Goal: Transaction & Acquisition: Purchase product/service

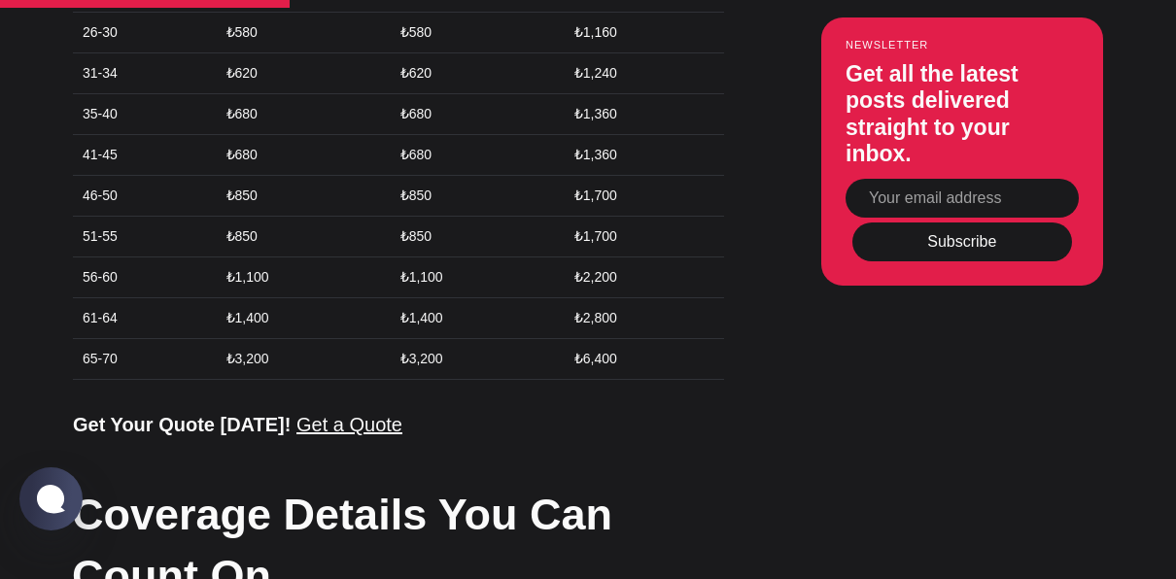
scroll to position [2487, 0]
click at [228, 483] on h2 "Coverage Details You Can Count On" at bounding box center [397, 544] width 651 height 123
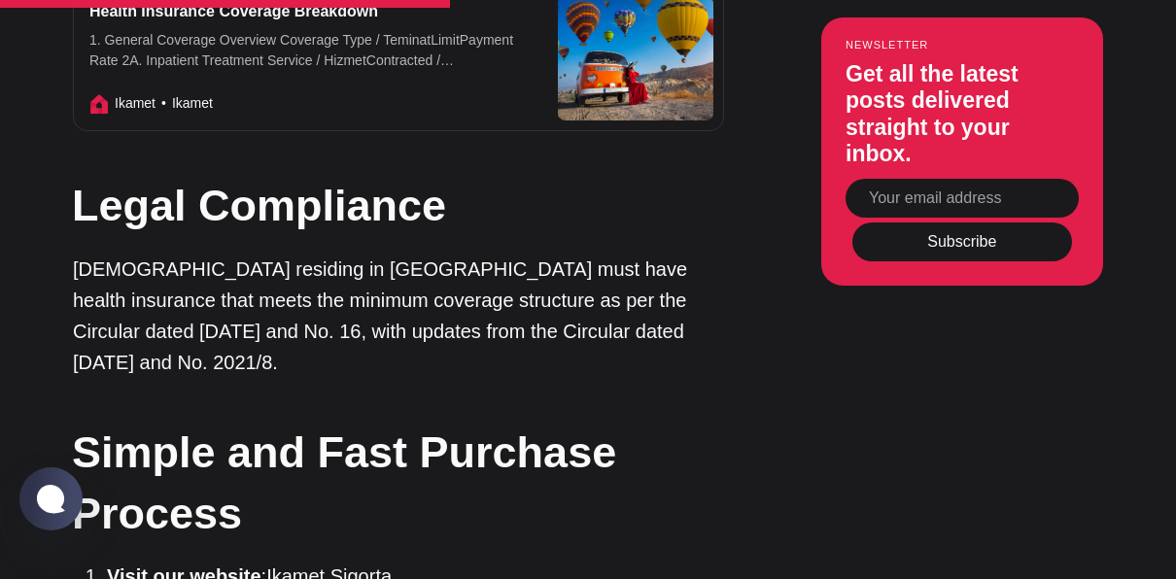
scroll to position [3360, 0]
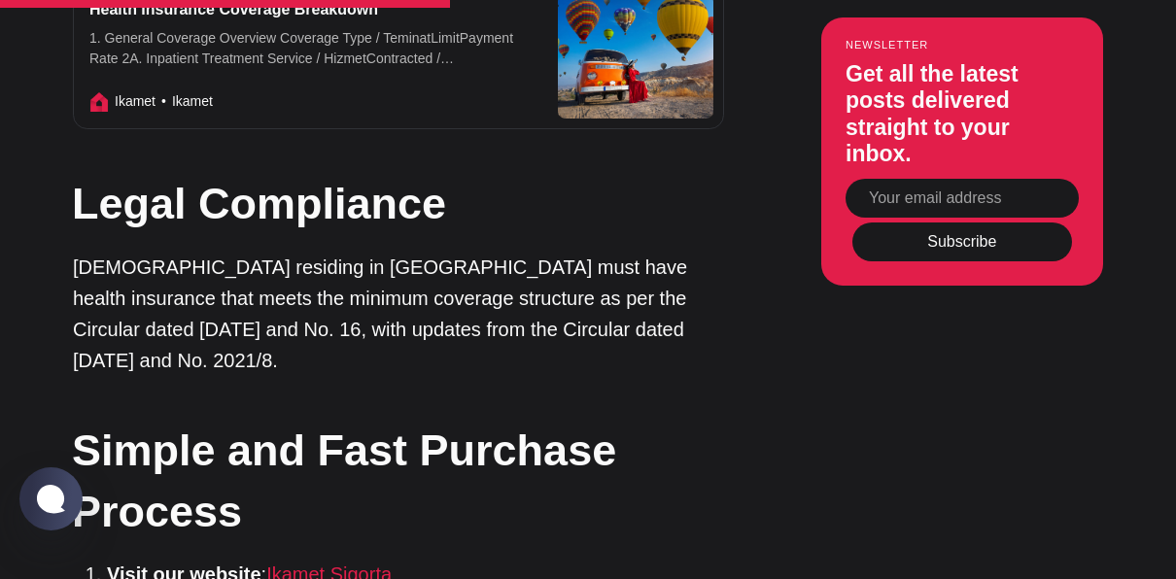
click at [299, 564] on link "Ikamet Sigorta" at bounding box center [328, 574] width 125 height 21
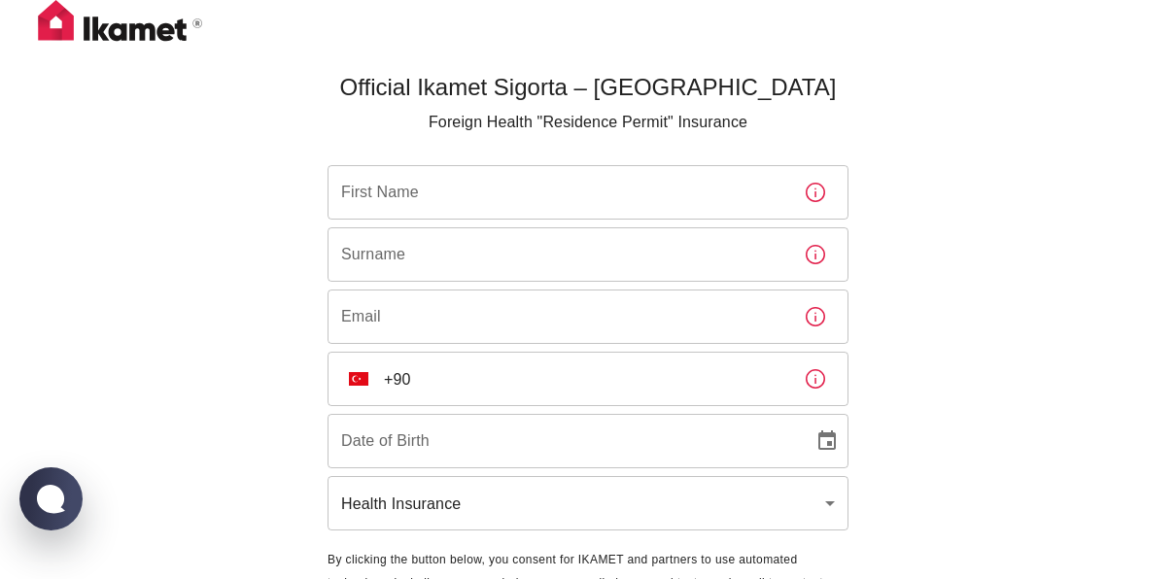
click at [389, 196] on input "First Name" at bounding box center [558, 192] width 461 height 54
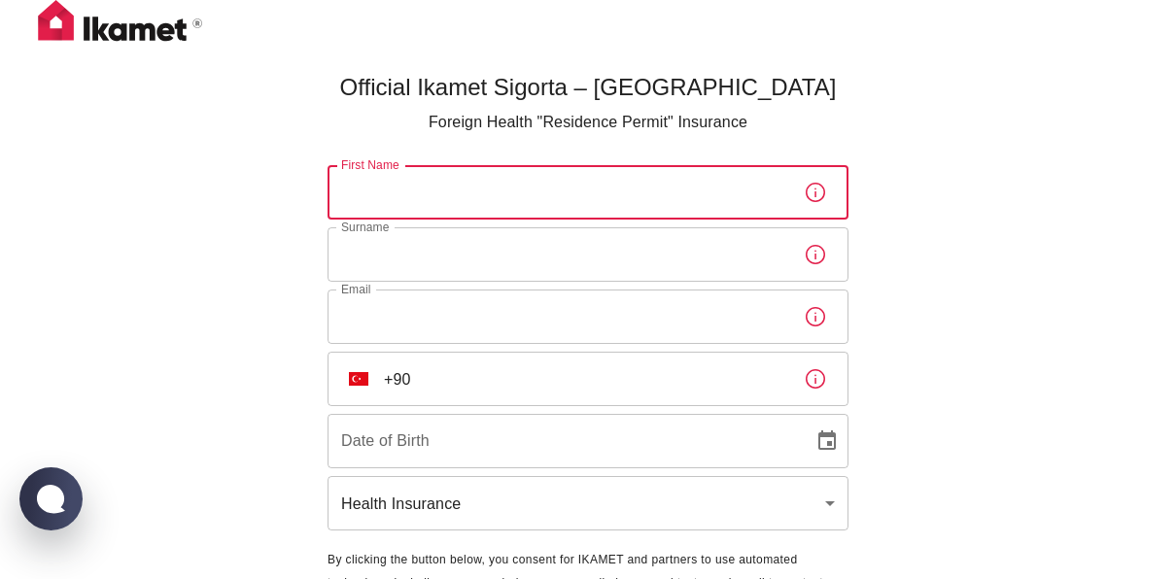
type input "Emile"
type input "ANGELINI"
type input "emileangelini16@gmail.com"
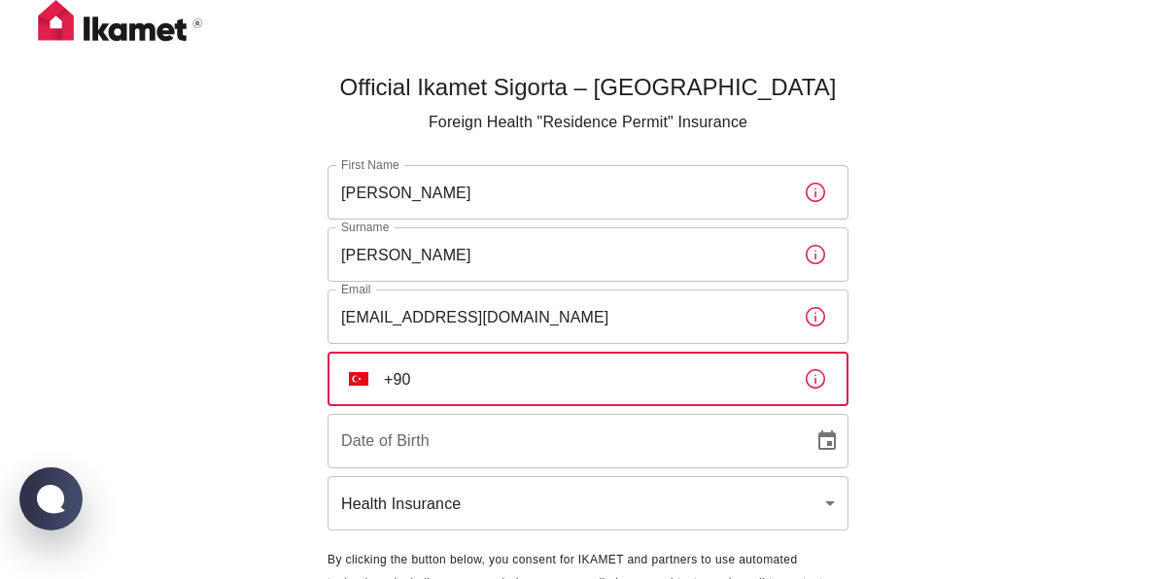
click at [470, 373] on input "+90" at bounding box center [586, 379] width 404 height 54
type input "+33 07 72 14 81 80"
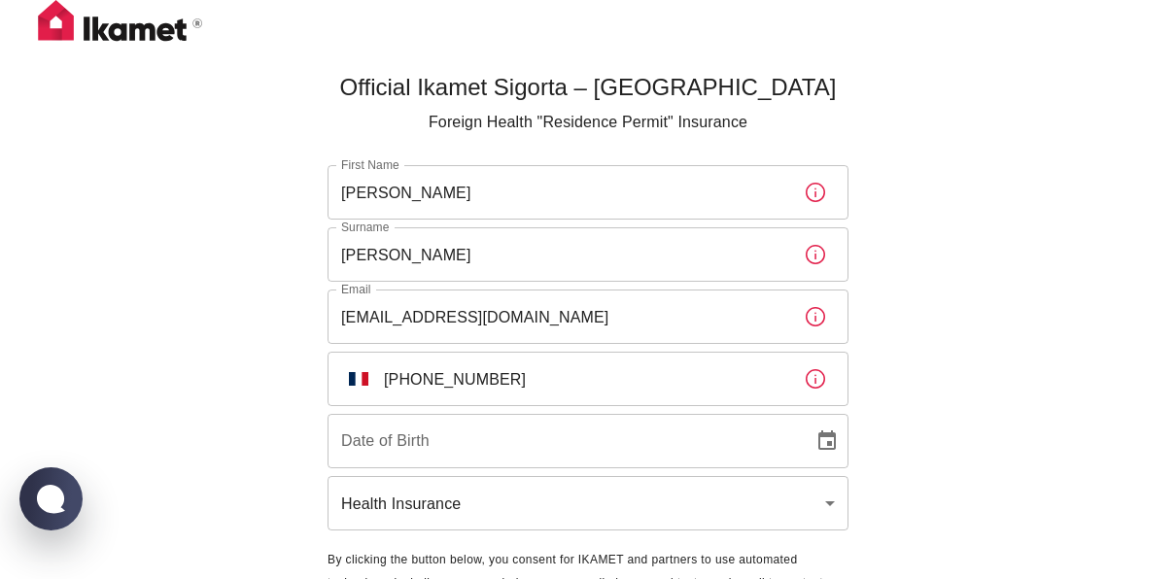
click at [449, 473] on div "First Name Emile First Name Surname ANGELINI Surname Email emileangelini16@gmai…" at bounding box center [588, 349] width 521 height 368
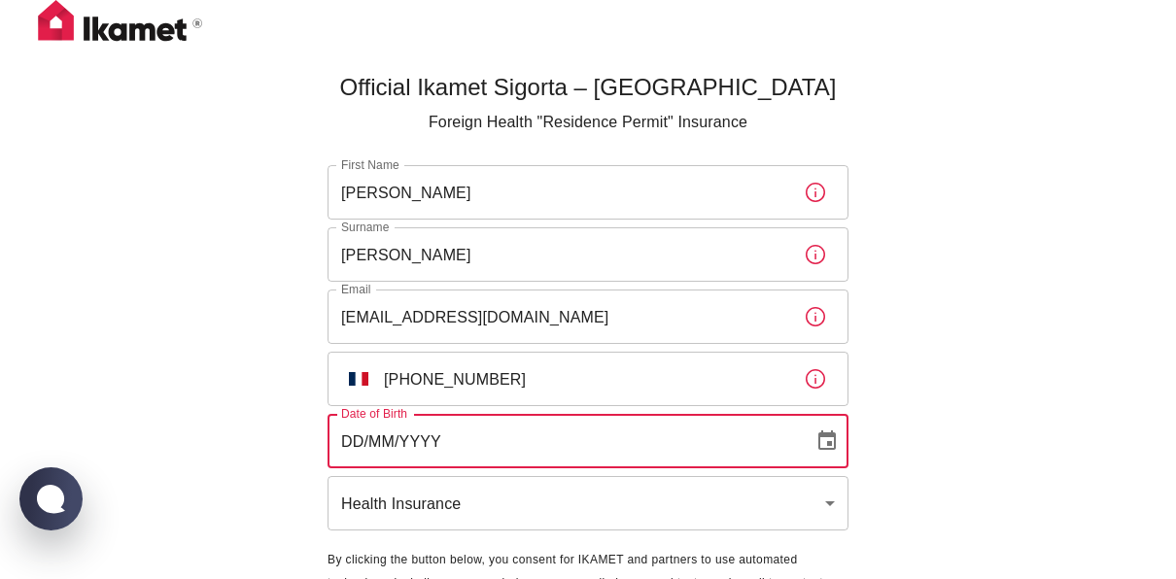
click at [443, 459] on input "DD/MM/YYYY" at bounding box center [564, 441] width 473 height 54
type input "DD/MM/YYYY"
click at [463, 496] on body "Official Ikamet Sigorta – Turkey Foreign Health "Residence Permit" Insurance Fi…" at bounding box center [588, 355] width 1176 height 711
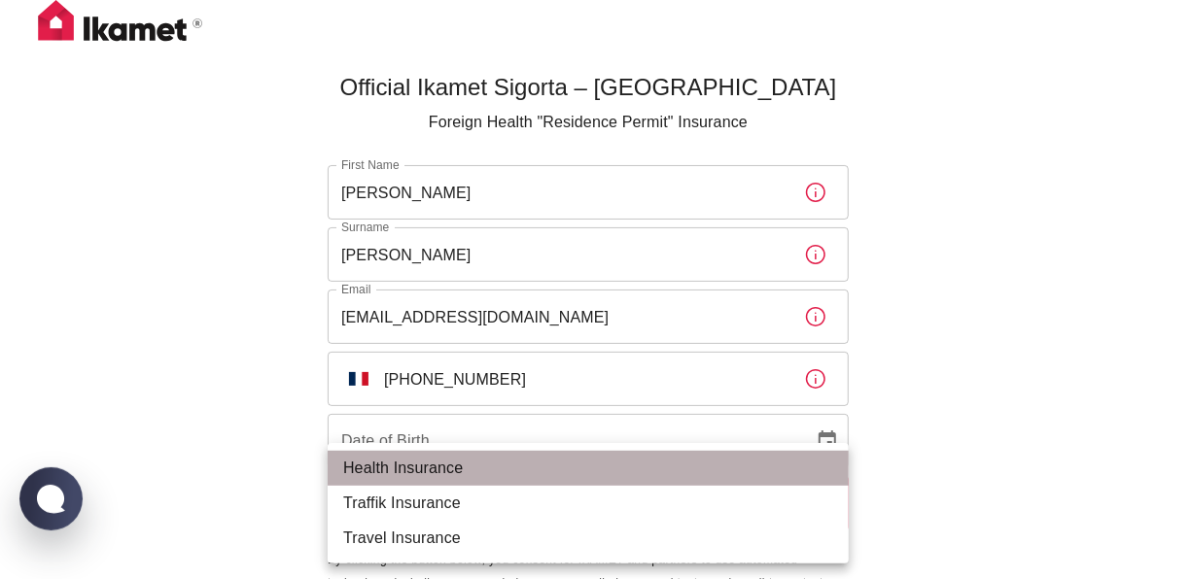
click at [438, 463] on li "Health Insurance" at bounding box center [588, 468] width 521 height 35
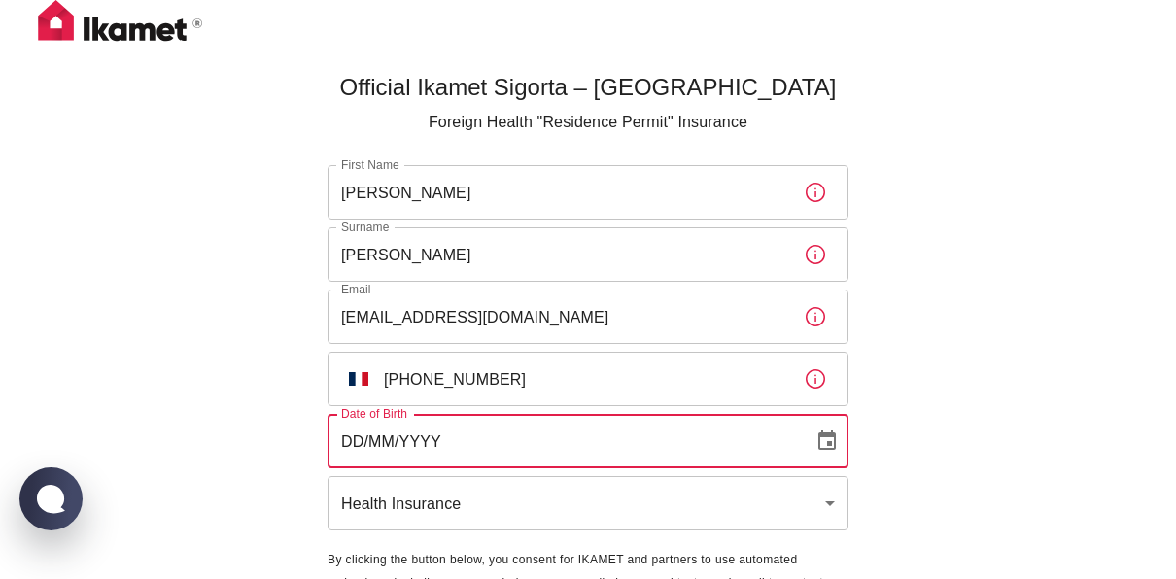
click at [466, 446] on input "DD/MM/YYYY" at bounding box center [564, 441] width 473 height 54
type input "16/01/2005"
click at [248, 452] on div "Official Ikamet Sigorta – Turkey Foreign Health "Residence Permit" Insurance Fi…" at bounding box center [588, 355] width 1176 height 711
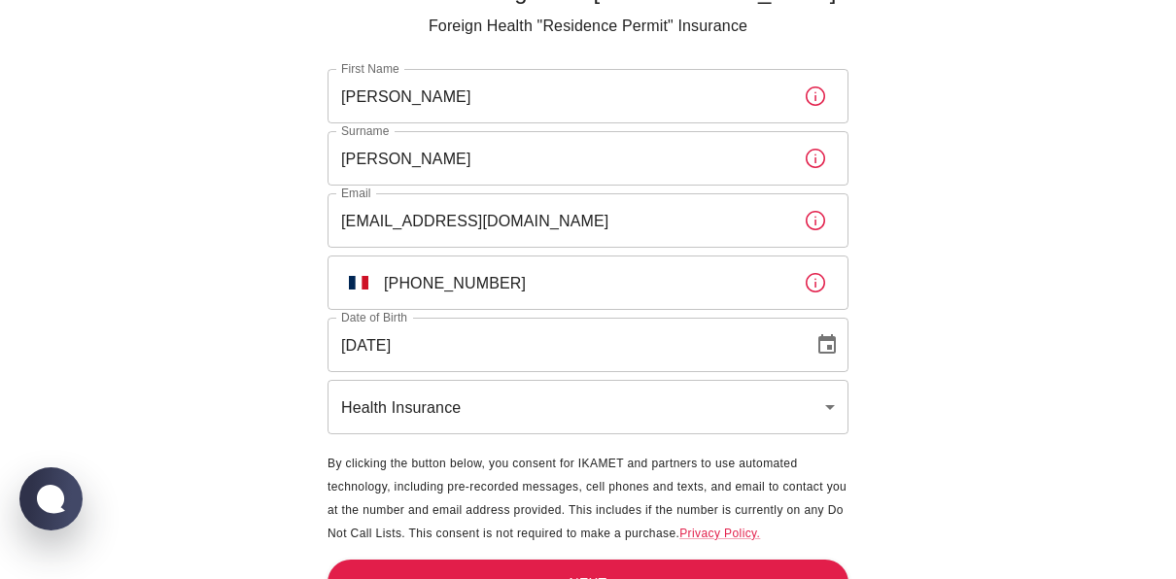
scroll to position [131, 0]
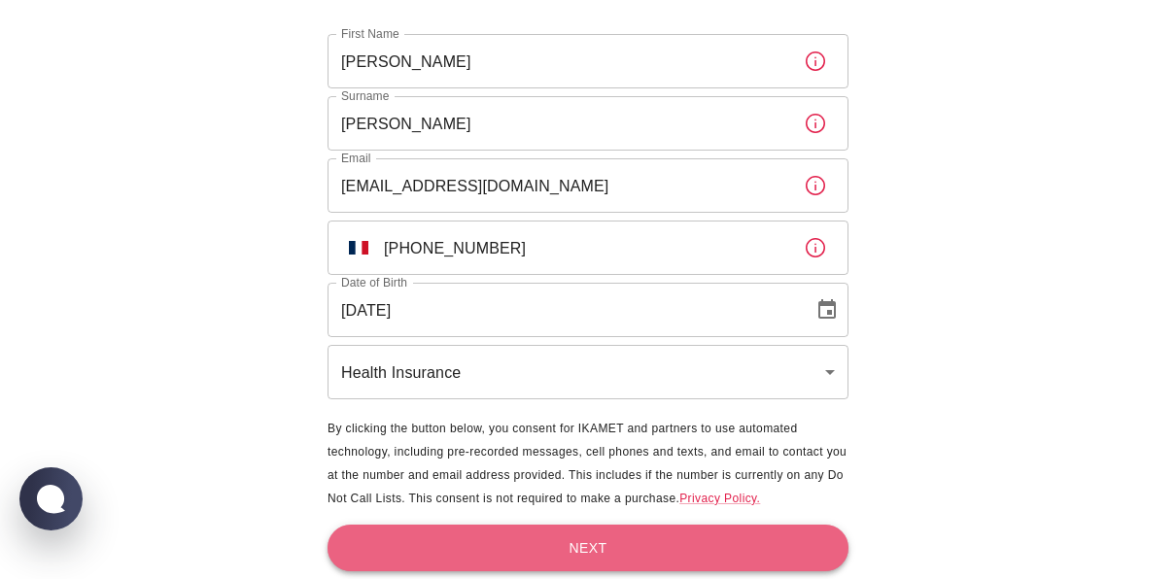
click at [386, 556] on button "Next" at bounding box center [588, 549] width 521 height 48
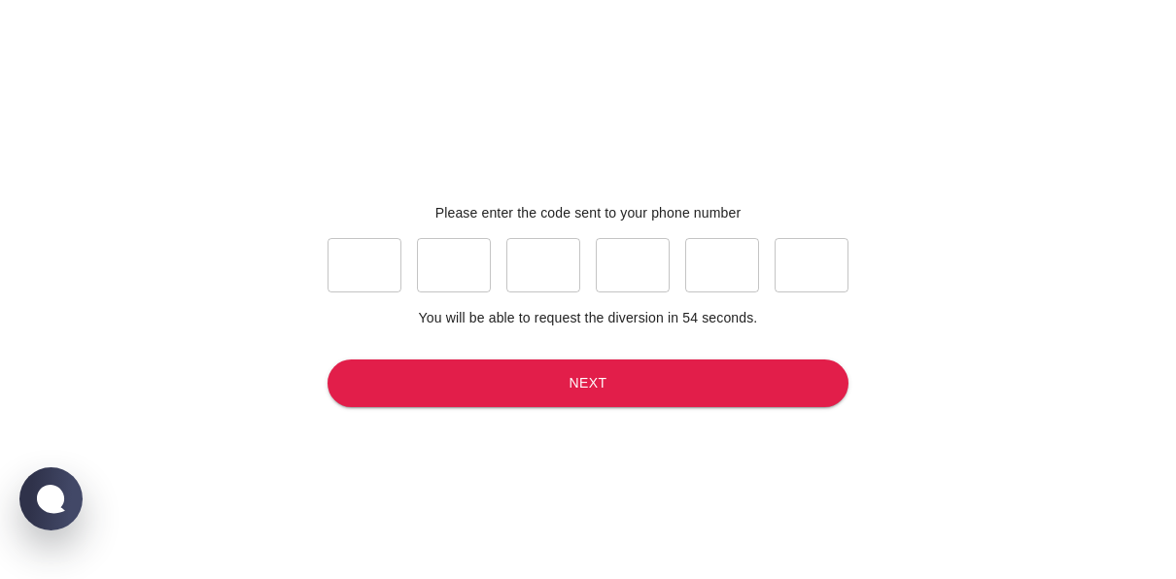
click at [368, 272] on input "text" at bounding box center [365, 265] width 74 height 54
type input "7"
type input "4"
type input "8"
type input "6"
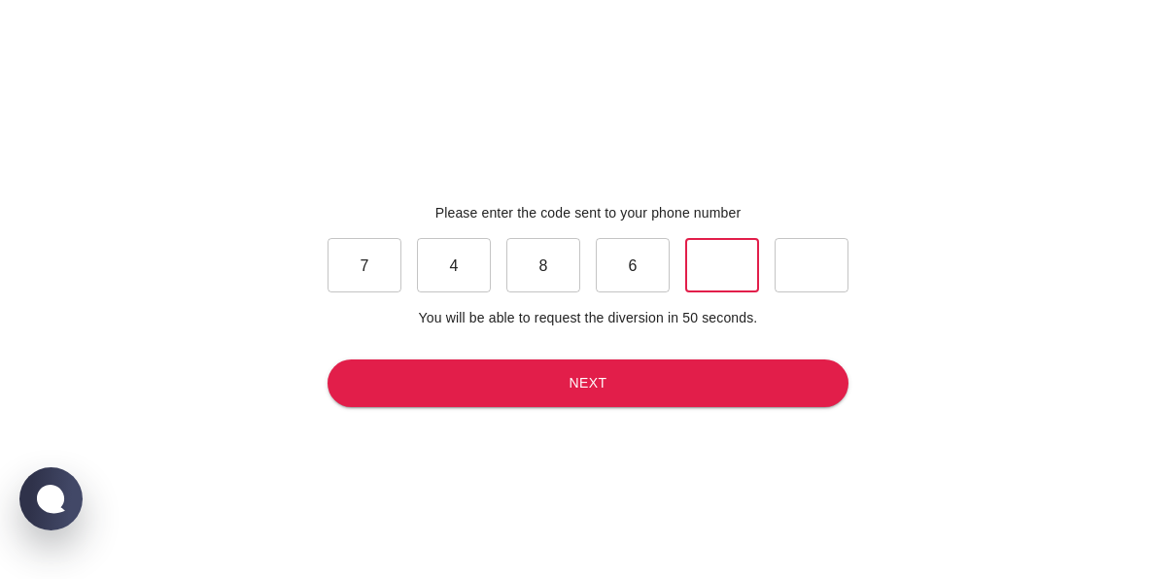
type input "1"
type input "7"
click at [464, 383] on button "Next" at bounding box center [588, 384] width 521 height 48
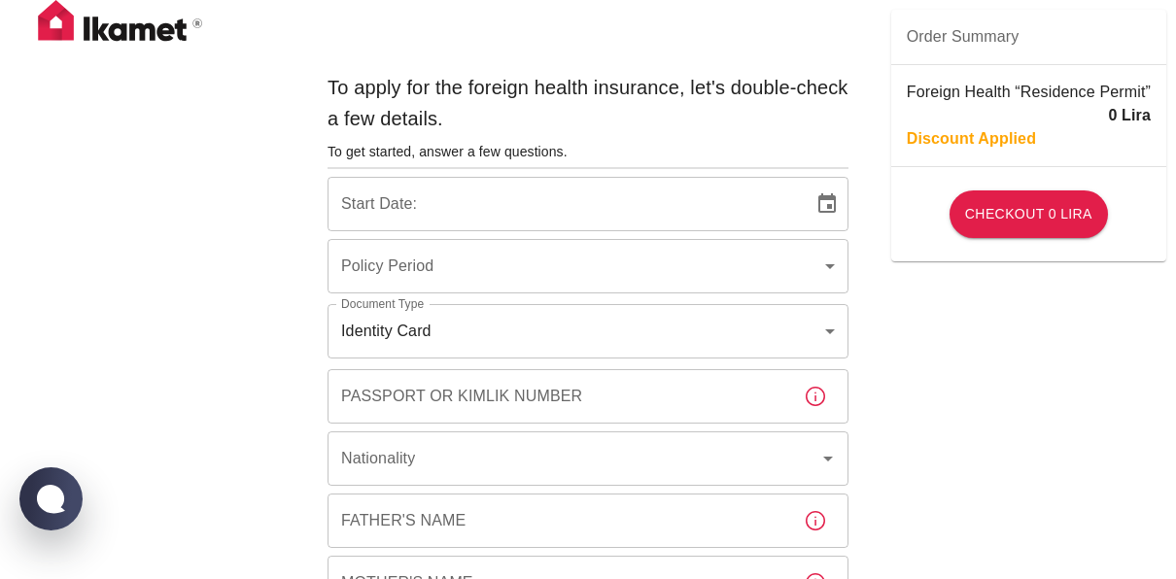
type input "b7343ef8-d55e-4554-96a8-76e30347e985"
type input "30/09/2025"
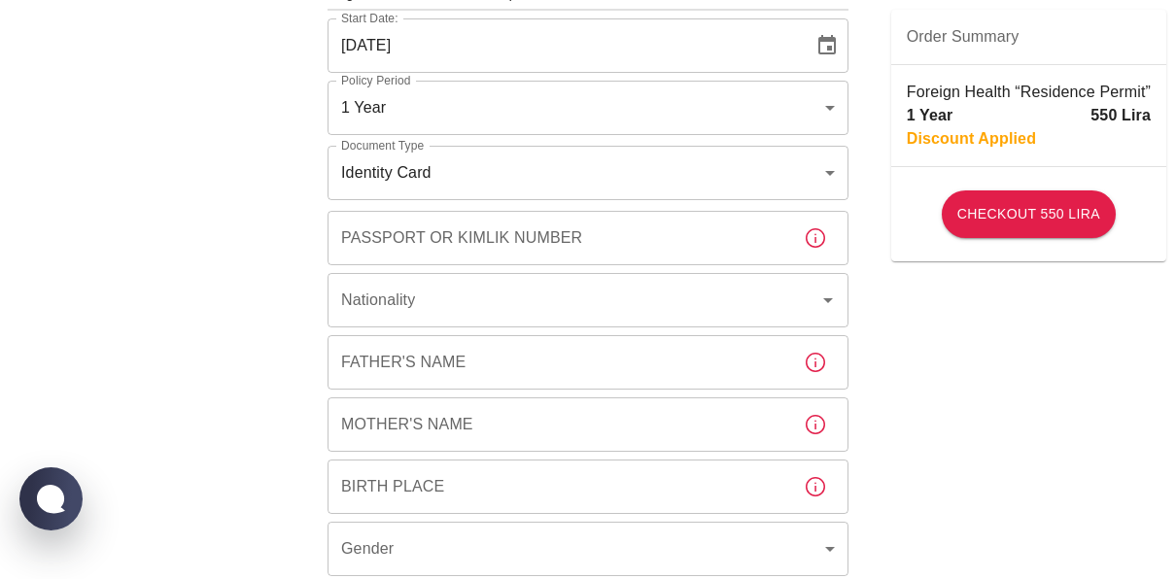
scroll to position [163, 0]
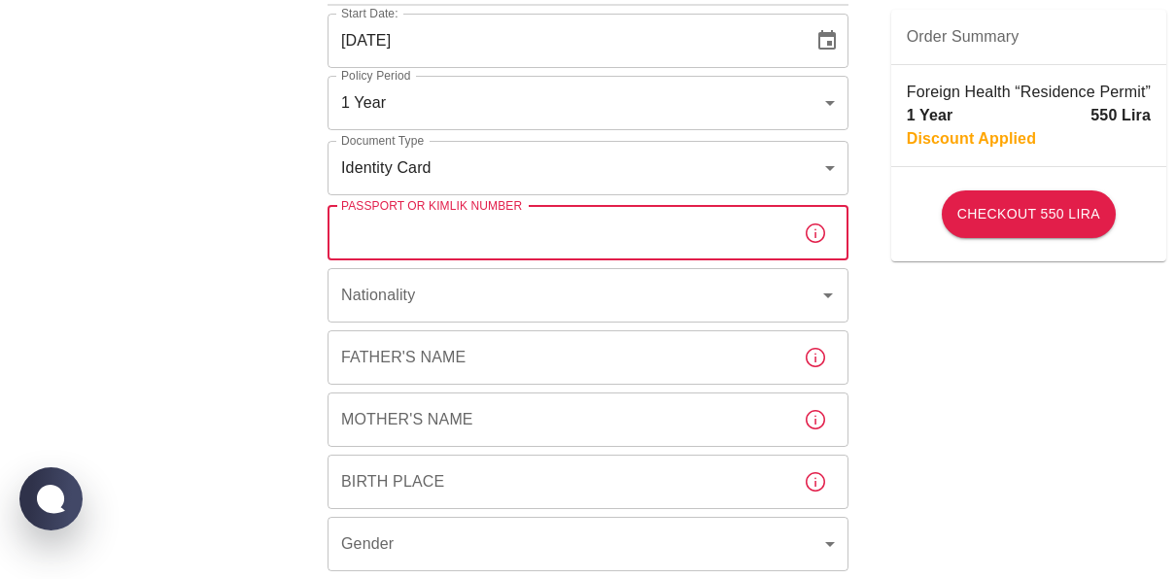
click at [461, 233] on input "Passport or Kimlik Number" at bounding box center [558, 233] width 461 height 54
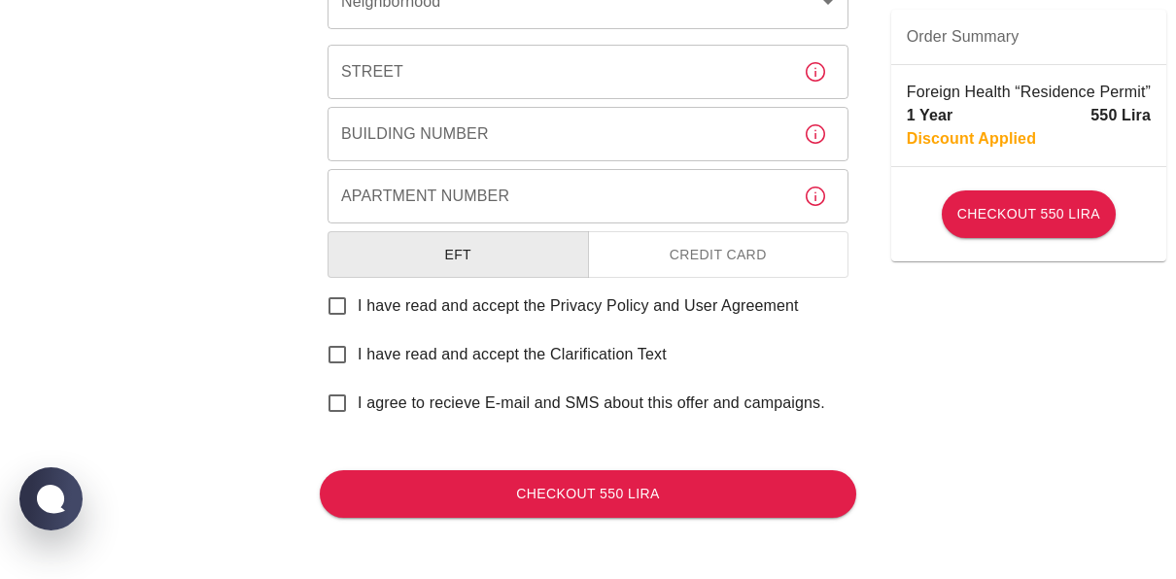
scroll to position [0, 0]
